Goal: Register for event/course

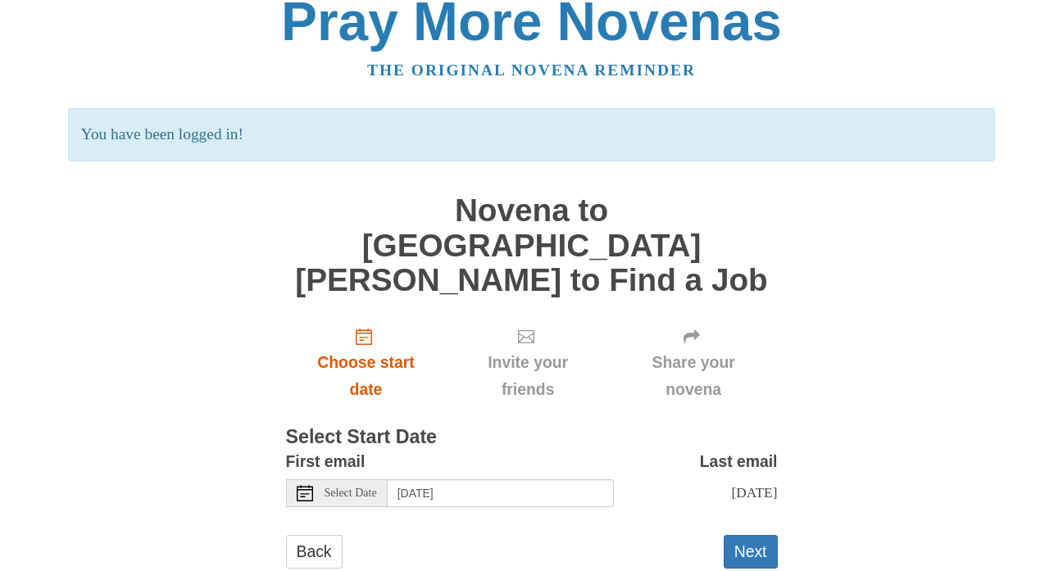
scroll to position [30, 0]
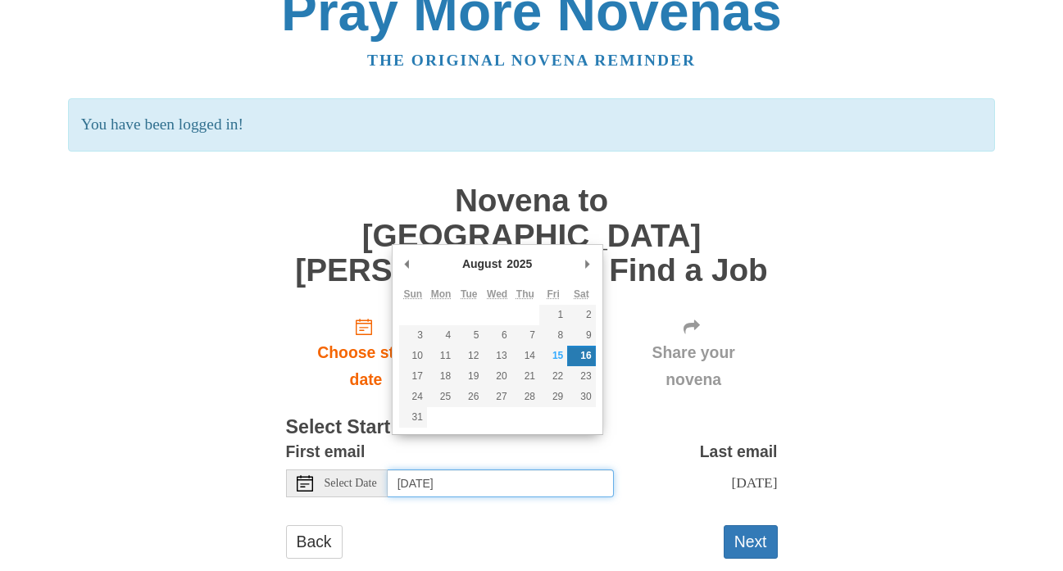
click at [479, 470] on input "Saturday, August 16th" at bounding box center [501, 484] width 226 height 28
type input "Friday, August 15th"
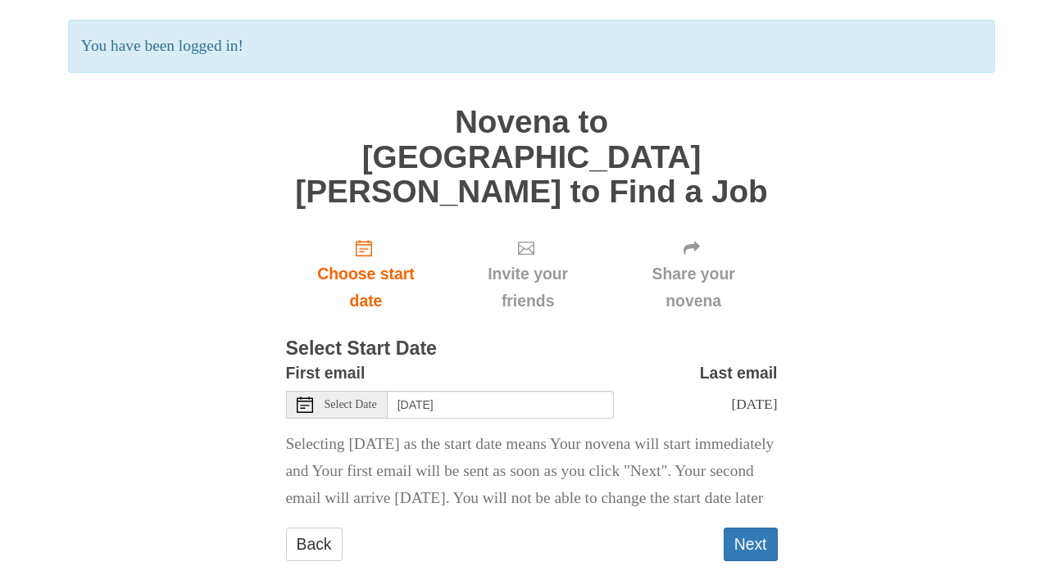
scroll to position [138, 0]
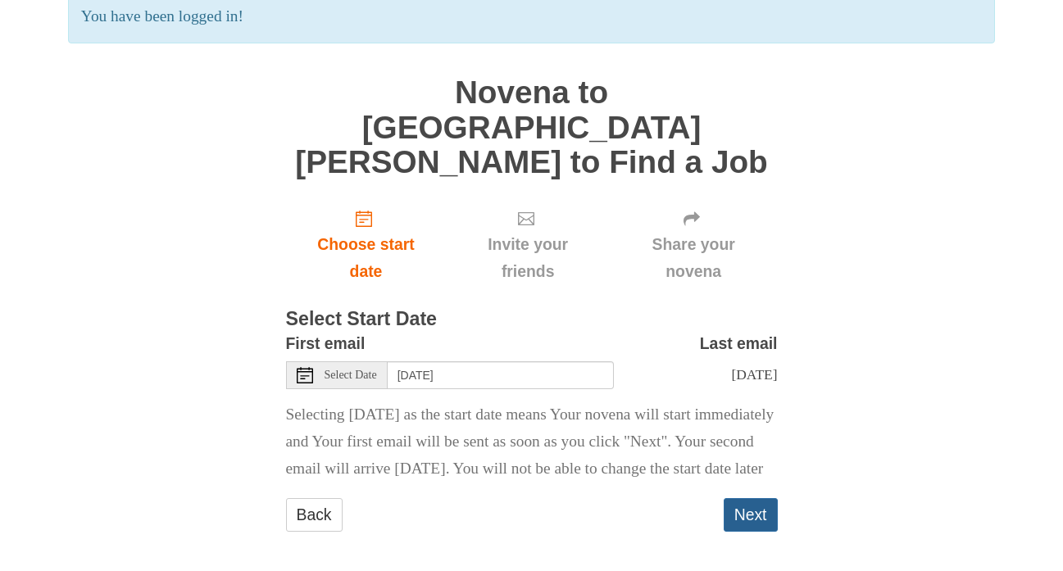
click at [744, 498] on button "Next" at bounding box center [751, 515] width 54 height 34
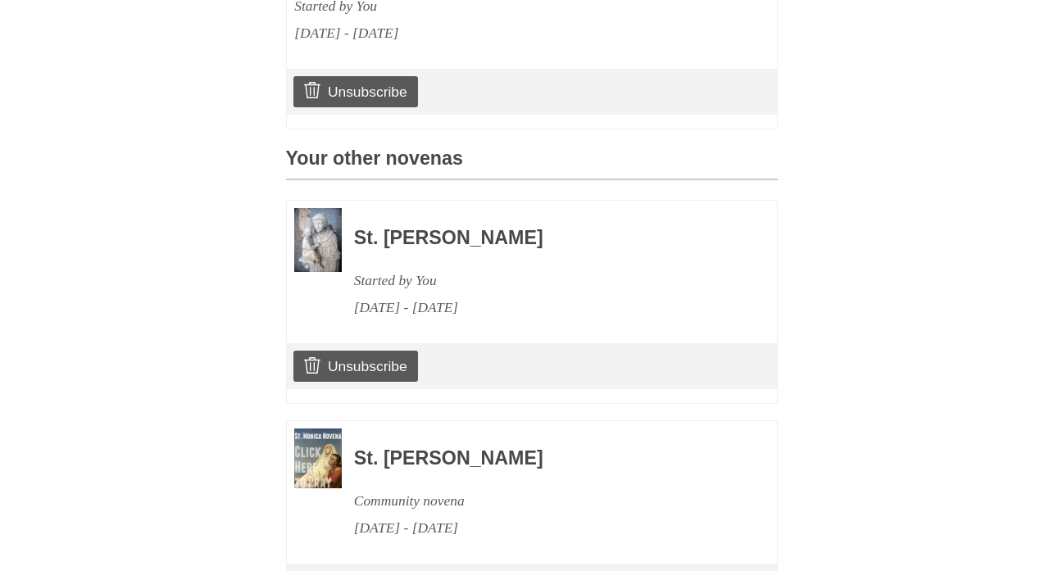
scroll to position [770, 0]
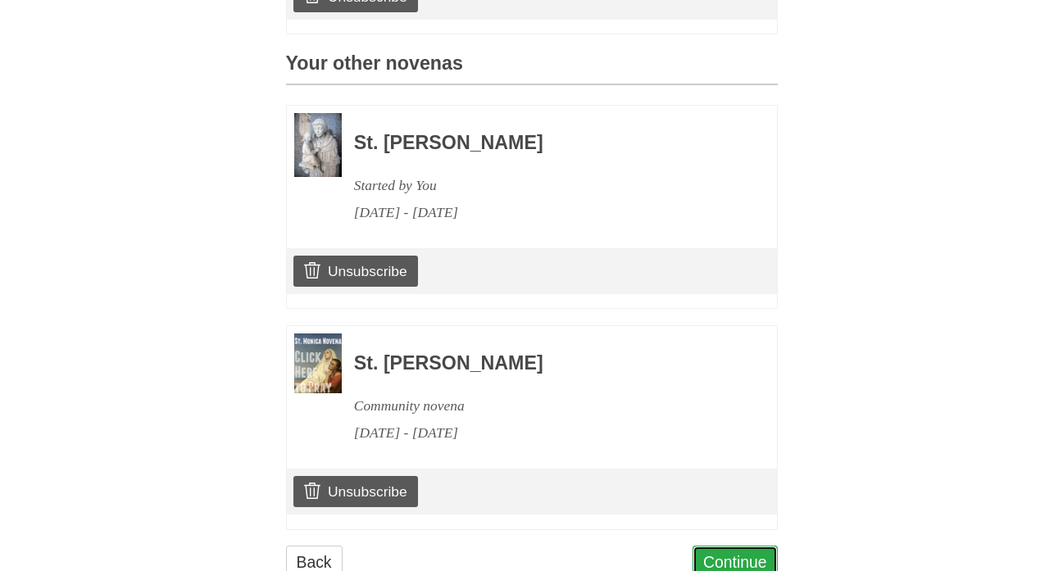
click at [740, 546] on link "Continue" at bounding box center [734, 563] width 85 height 34
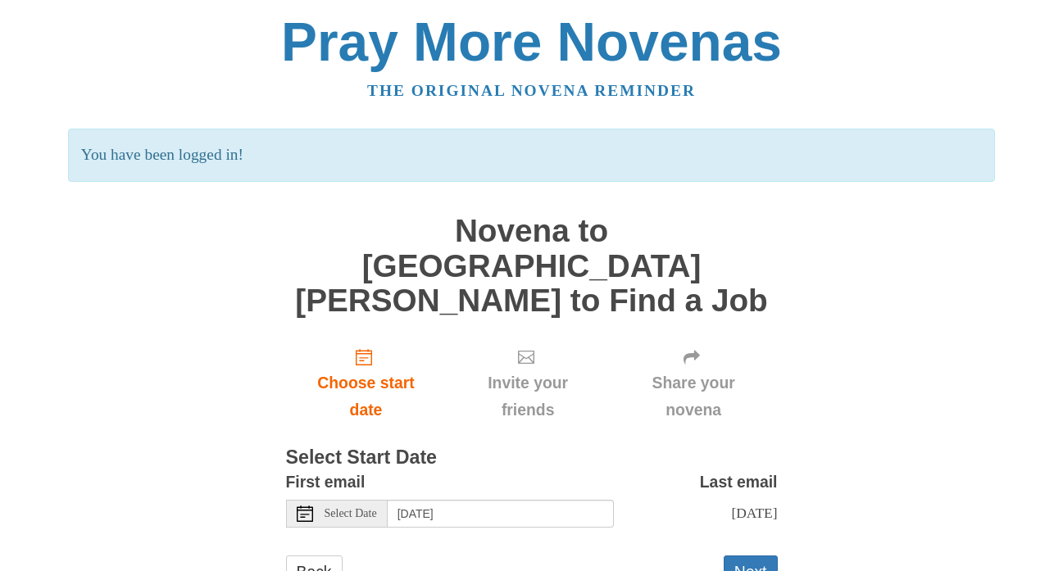
scroll to position [30, 0]
